Goal: Task Accomplishment & Management: Manage account settings

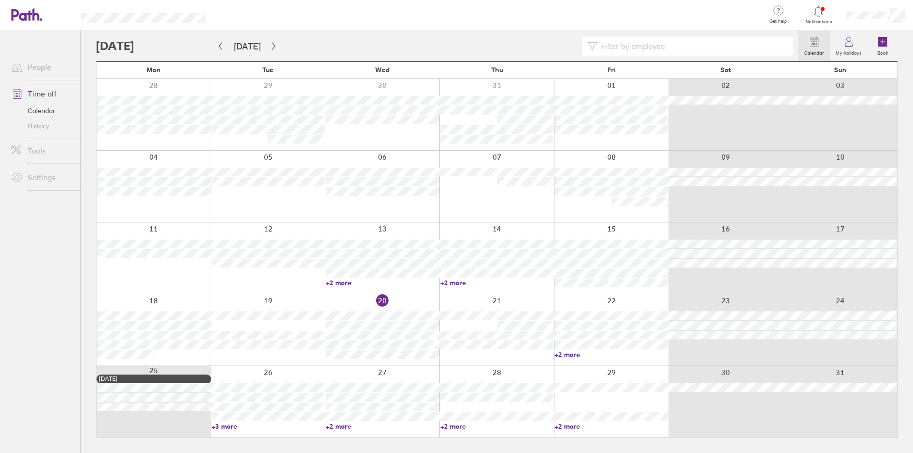
click at [231, 427] on link "+3 more" at bounding box center [269, 426] width 114 height 9
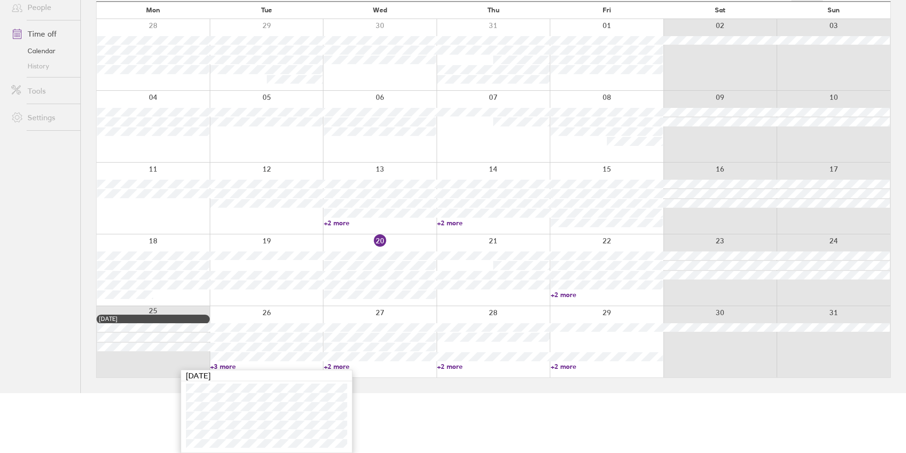
click at [339, 367] on link "+2 more" at bounding box center [380, 366] width 112 height 9
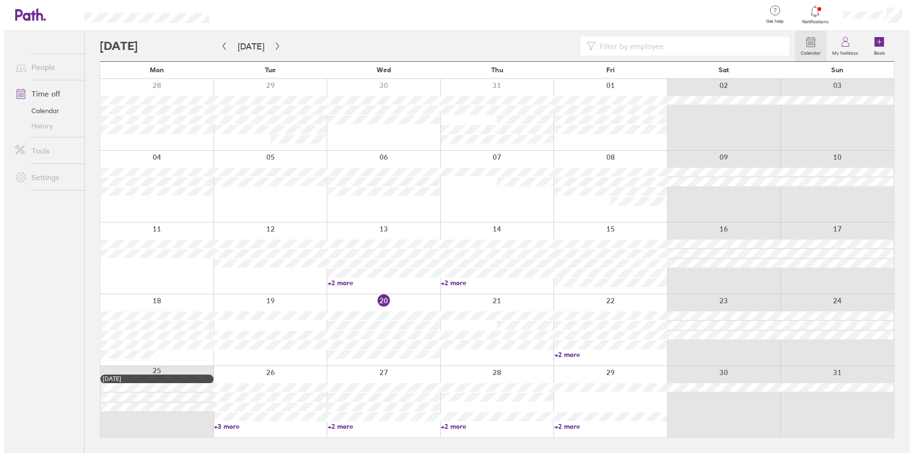
scroll to position [0, 0]
click at [272, 50] on button "button" at bounding box center [274, 47] width 12 height 16
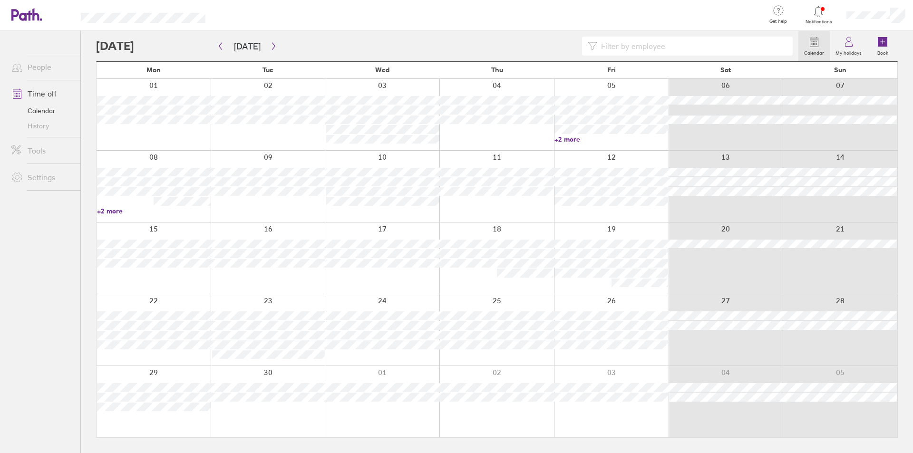
click at [575, 141] on link "+2 more" at bounding box center [611, 139] width 114 height 9
click at [270, 44] on icon "button" at bounding box center [273, 46] width 7 height 8
